Goal: Task Accomplishment & Management: Manage account settings

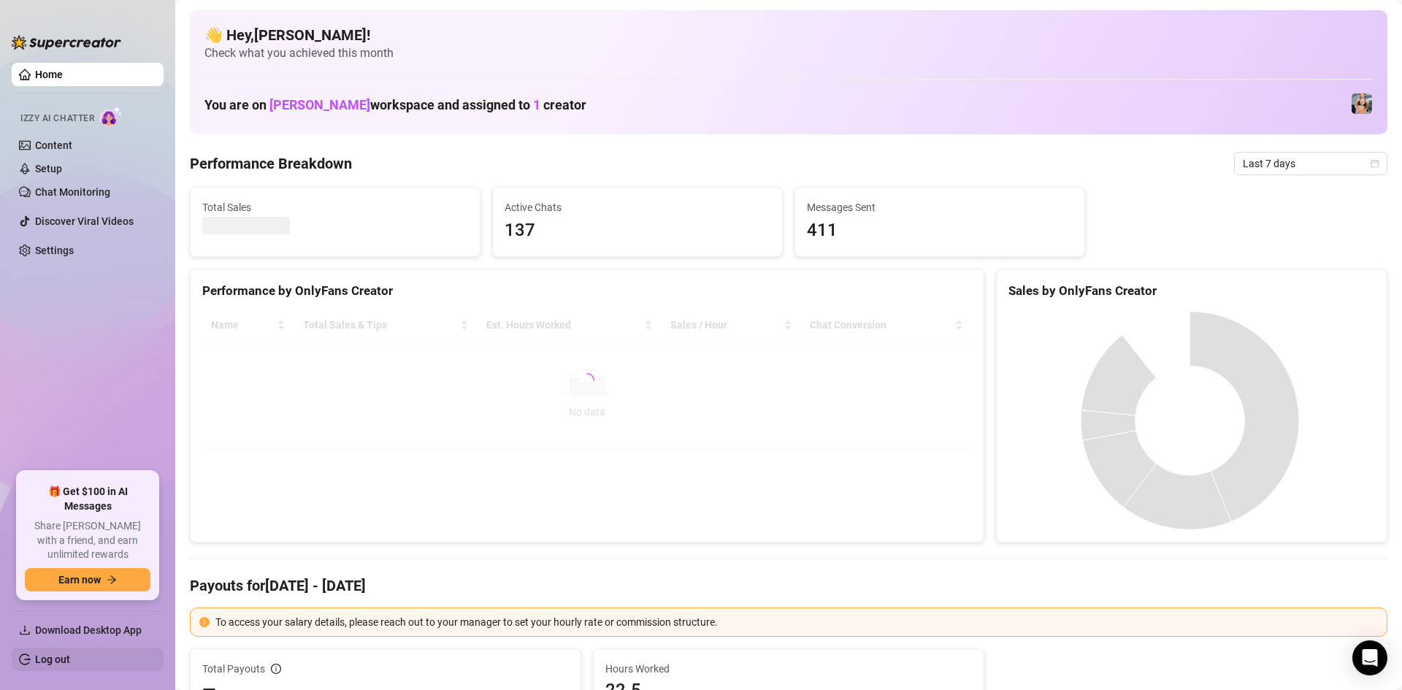
click at [51, 660] on link "Log out" at bounding box center [52, 660] width 35 height 12
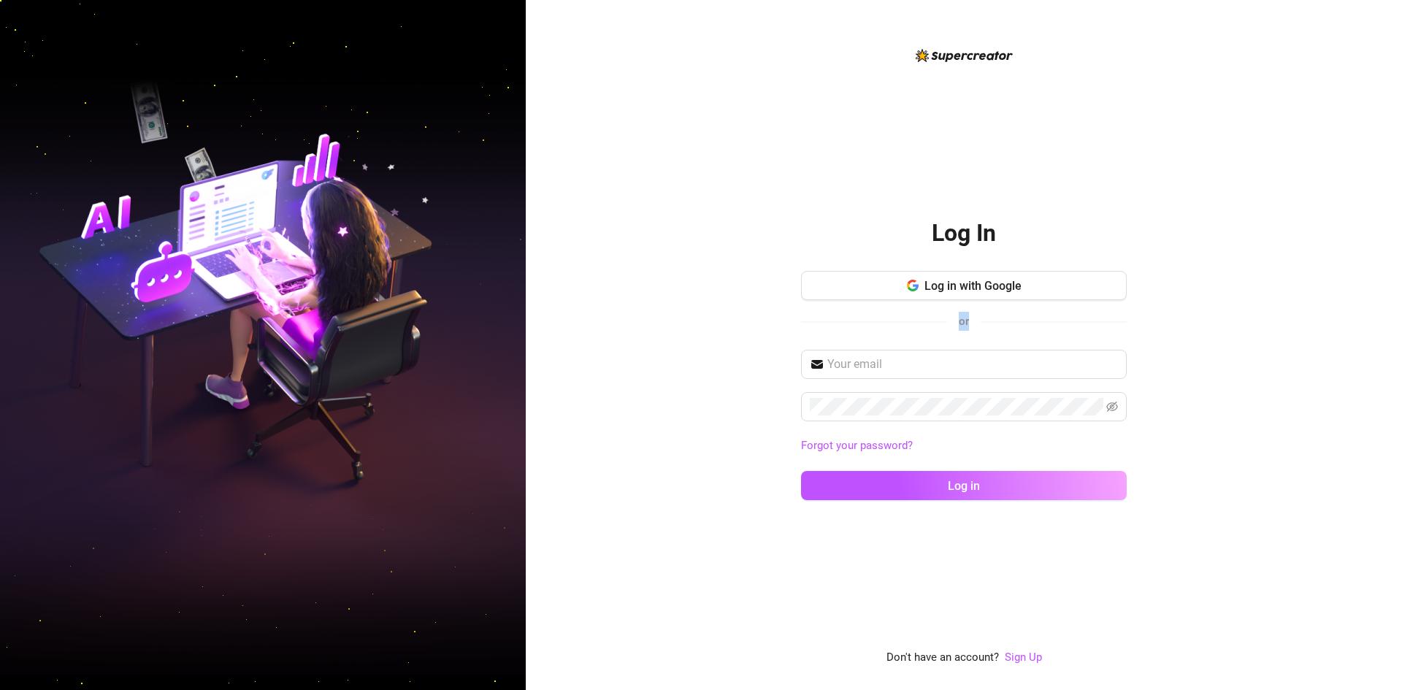
drag, startPoint x: 1256, startPoint y: 210, endPoint x: 1001, endPoint y: 344, distance: 288.5
click at [1001, 344] on div "Log In Log in with Google or Forgot your password? Log in Don't have an account…" at bounding box center [964, 345] width 876 height 690
drag, startPoint x: 992, startPoint y: 353, endPoint x: 982, endPoint y: 360, distance: 12.0
click at [982, 360] on span at bounding box center [964, 364] width 326 height 29
click at [982, 360] on input "text" at bounding box center [973, 365] width 291 height 18
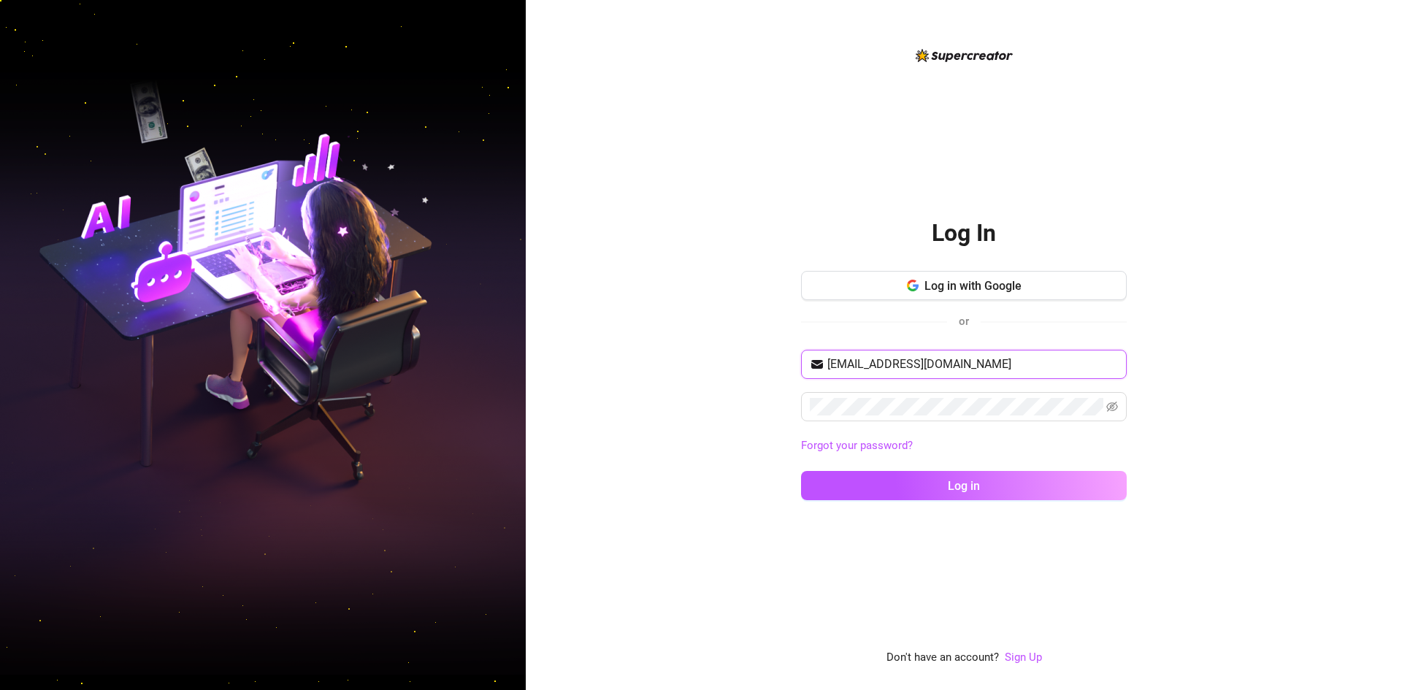
type input "[EMAIL_ADDRESS][DOMAIN_NAME]"
click at [1156, 473] on div "Log In Log in with Google or [EMAIL_ADDRESS][DOMAIN_NAME] Forgot your password?…" at bounding box center [964, 345] width 876 height 690
click at [974, 474] on button "Log in" at bounding box center [964, 485] width 326 height 29
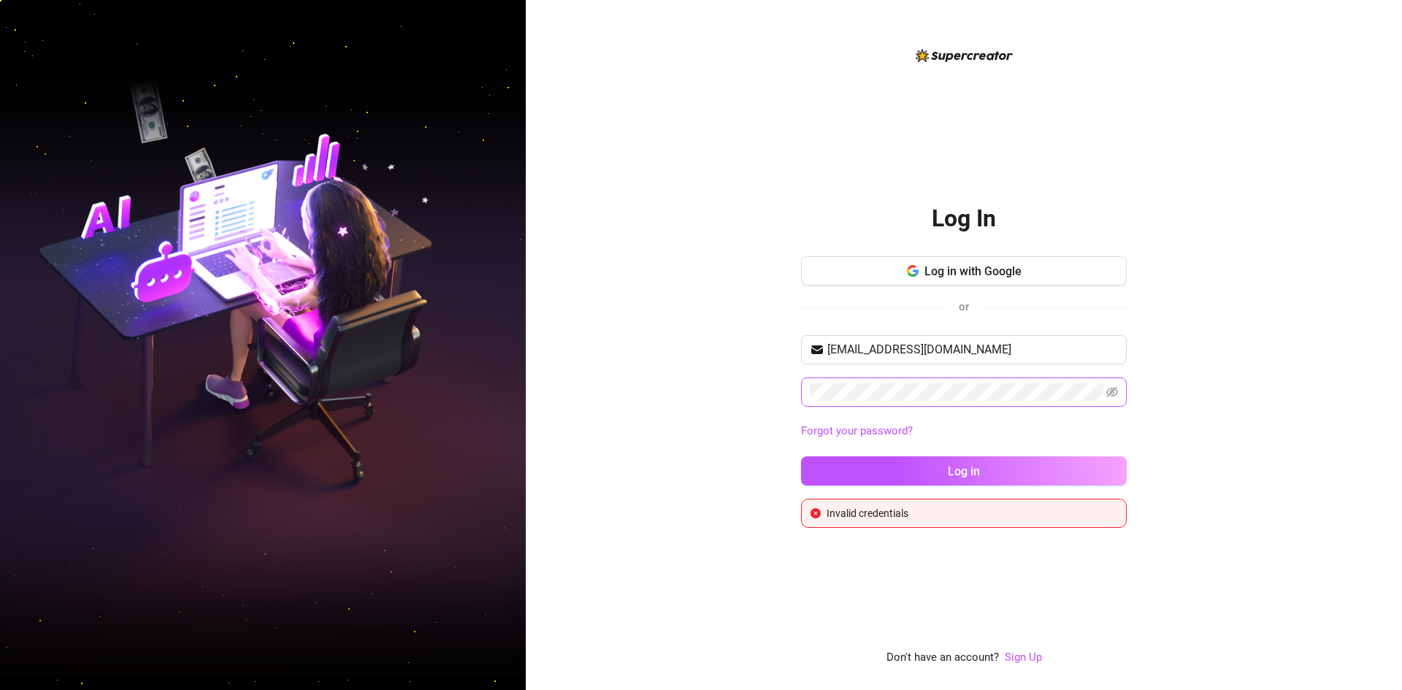
click at [806, 387] on span at bounding box center [964, 392] width 326 height 29
click at [808, 389] on span at bounding box center [964, 392] width 326 height 29
click at [801, 456] on button "Log in" at bounding box center [964, 470] width 326 height 29
